Goal: Information Seeking & Learning: Check status

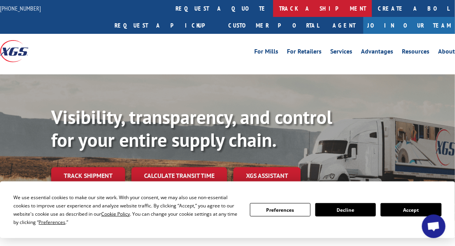
click at [273, 5] on link "track a shipment" at bounding box center [322, 8] width 99 height 17
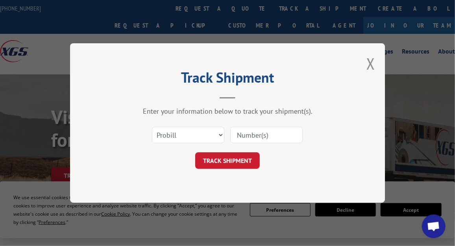
click at [247, 129] on input at bounding box center [266, 135] width 72 height 17
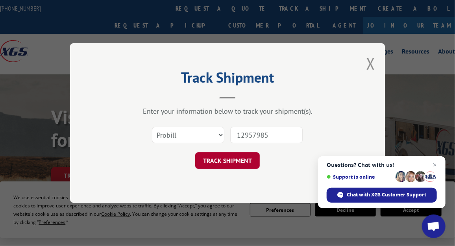
type input "12957985"
click at [227, 161] on button "TRACK SHIPMENT" at bounding box center [227, 160] width 65 height 17
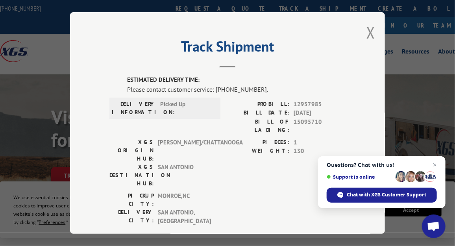
click at [363, 26] on div "Track Shipment ESTIMATED DELIVERY TIME: Please contact customer service: [PHONE…" at bounding box center [227, 123] width 315 height 222
click at [366, 26] on button "Close modal" at bounding box center [370, 32] width 9 height 21
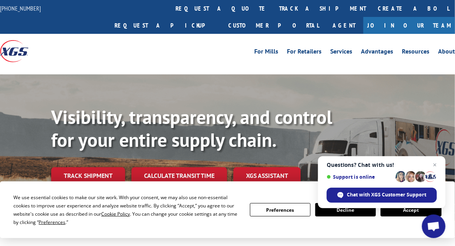
click at [15, 74] on div "Visibility, transparency, and control for your entire supply chain. Track shipm…" at bounding box center [227, 155] width 455 height 162
